Goal: Task Accomplishment & Management: Use online tool/utility

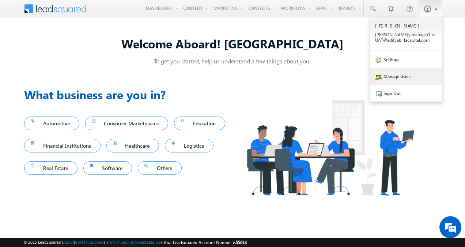
click at [410, 82] on link "Manage Users" at bounding box center [407, 76] width 72 height 17
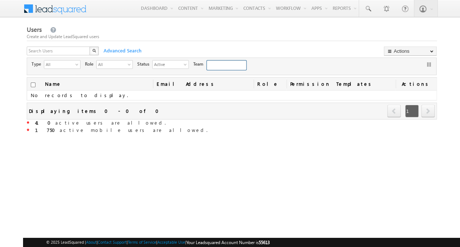
type input "63947d49-95ef-11eb-b051-02c8554500f4"
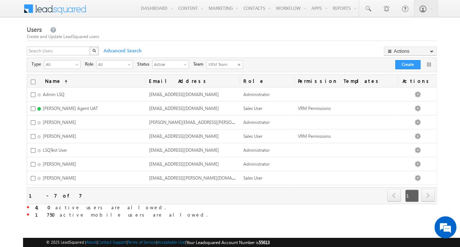
click at [237, 65] on span "x" at bounding box center [238, 64] width 3 height 7
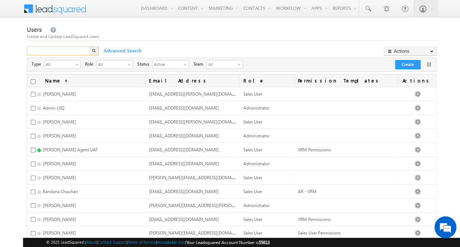
click at [79, 51] on input "text" at bounding box center [59, 50] width 64 height 9
type input "varpe"
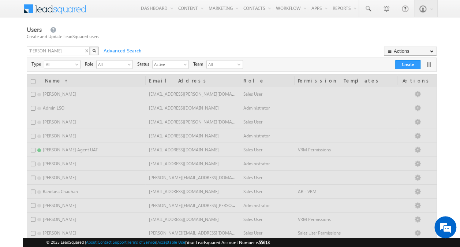
click at [96, 52] on button "button" at bounding box center [94, 50] width 10 height 9
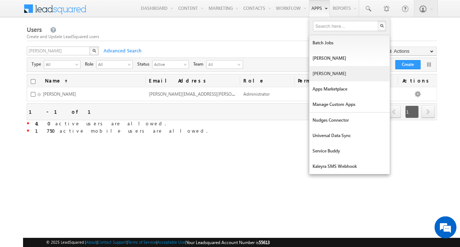
click at [335, 79] on link "Manage Lapps" at bounding box center [349, 73] width 80 height 15
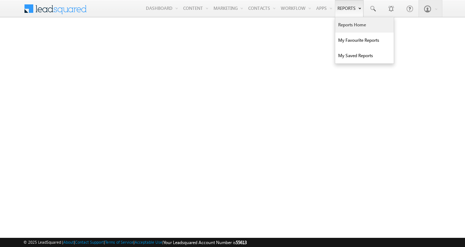
click at [339, 29] on link "Reports Home" at bounding box center [364, 24] width 59 height 15
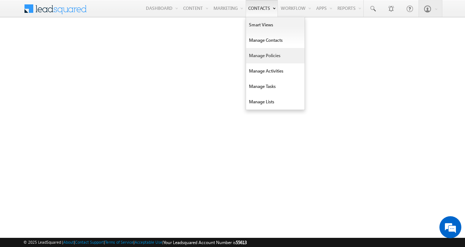
click at [258, 51] on link "Manage Policies" at bounding box center [275, 55] width 59 height 15
